Goal: Find contact information: Find contact information

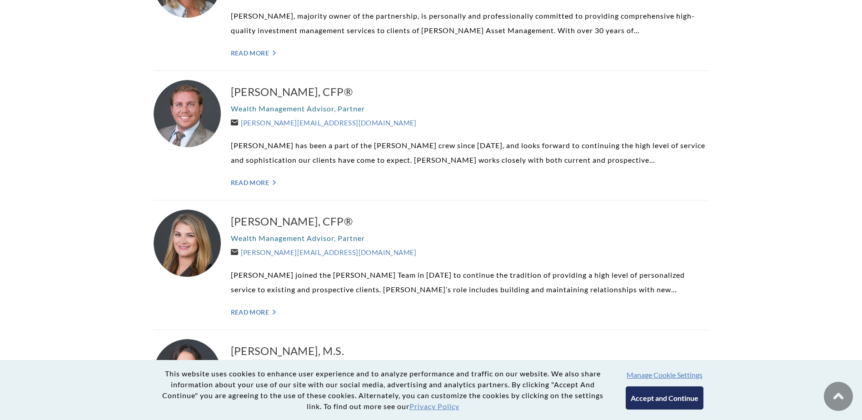
scroll to position [363, 0]
click at [252, 185] on link "Read More ">" at bounding box center [470, 182] width 478 height 8
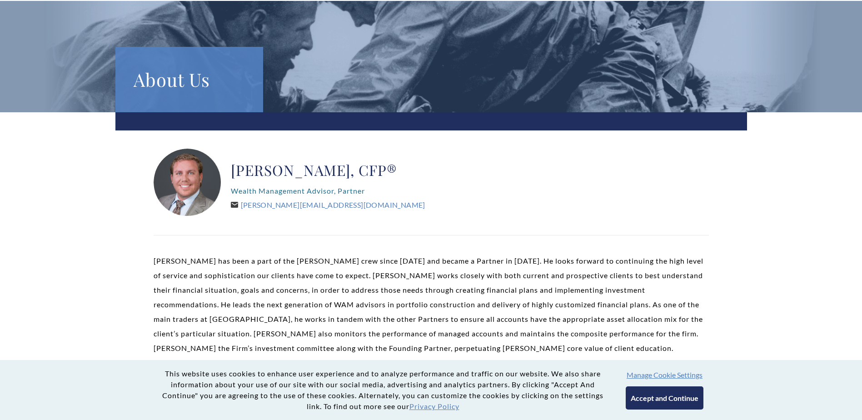
scroll to position [136, 0]
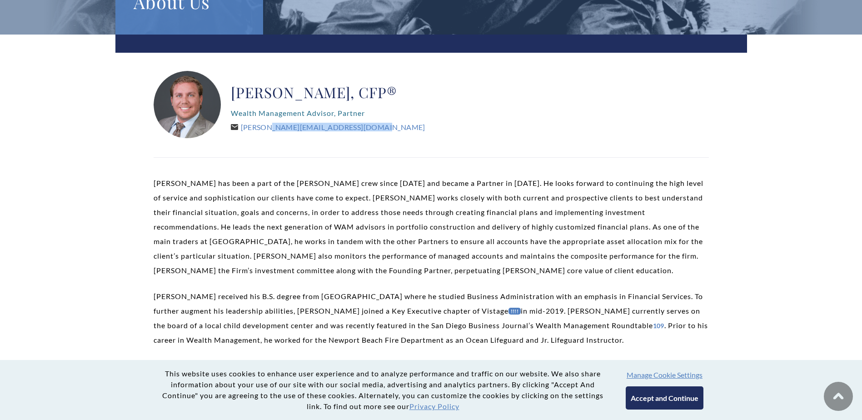
drag, startPoint x: 355, startPoint y: 128, endPoint x: 243, endPoint y: 133, distance: 111.8
click at [243, 133] on div "Brent Armstrong, CFP® Wealth Management Advisor, Partner Brent@WeatherlyAssetMg…" at bounding box center [328, 105] width 194 height 68
drag, startPoint x: 243, startPoint y: 133, endPoint x: 257, endPoint y: 130, distance: 14.3
copy link "[PERSON_NAME][EMAIL_ADDRESS][DOMAIN_NAME]"
